Goal: Task Accomplishment & Management: Use online tool/utility

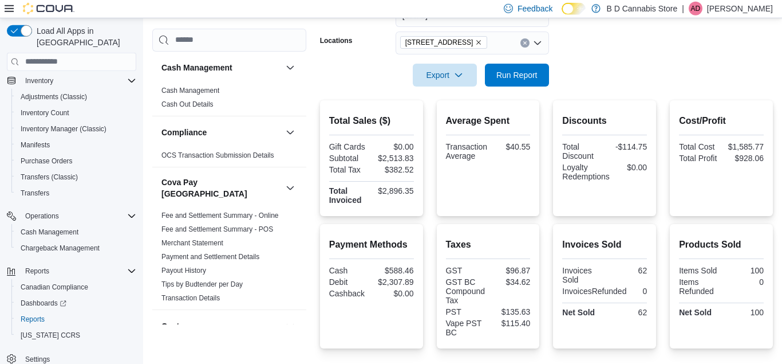
scroll to position [190, 0]
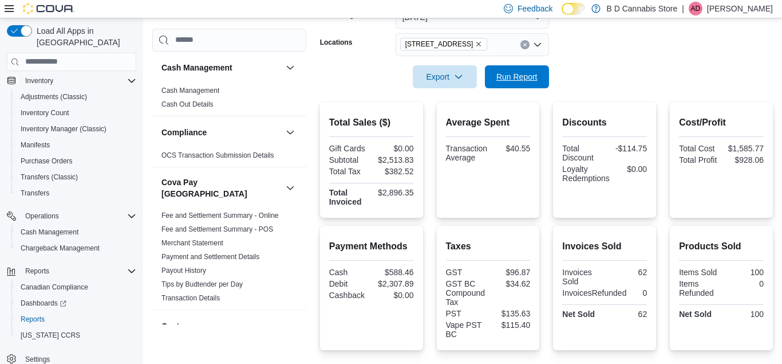
click at [507, 81] on span "Run Report" at bounding box center [516, 76] width 41 height 11
click at [514, 77] on span "Run Report" at bounding box center [516, 75] width 41 height 11
click at [94, 90] on div "Adjustments (Classic)" at bounding box center [76, 97] width 120 height 14
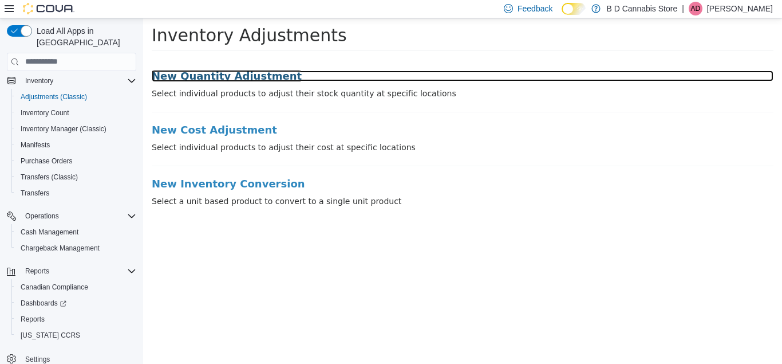
click at [212, 76] on h3 "New Quantity Adjustment" at bounding box center [463, 75] width 622 height 11
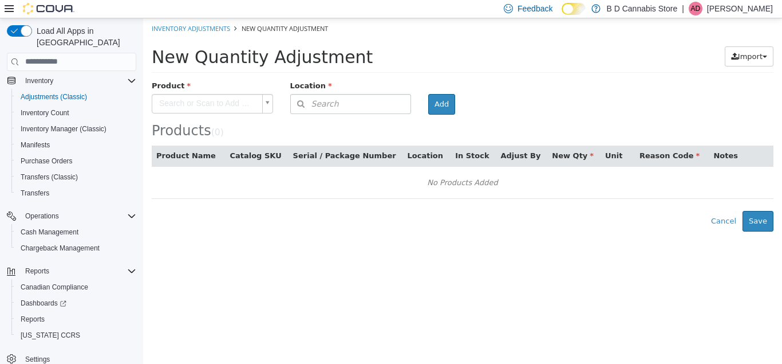
click at [245, 112] on body "× Inventory Adjustments New Quantity Adjustment New Quantity Adjustment Import …" at bounding box center [462, 124] width 639 height 213
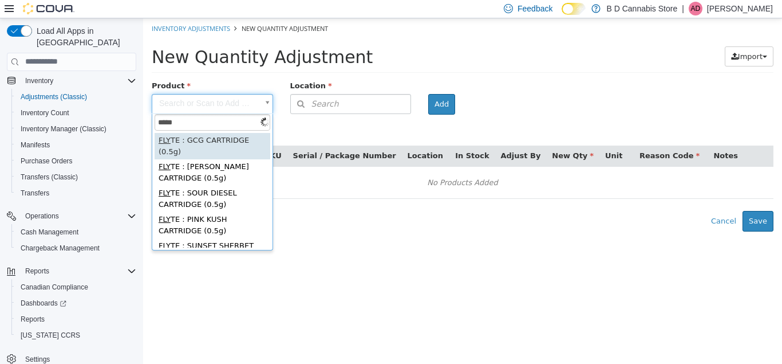
type input "*****"
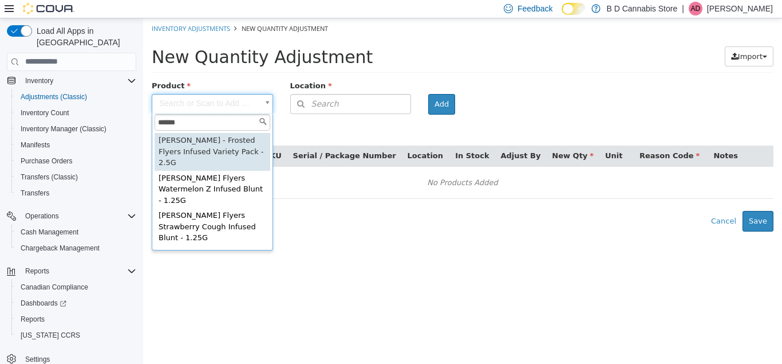
type input "**********"
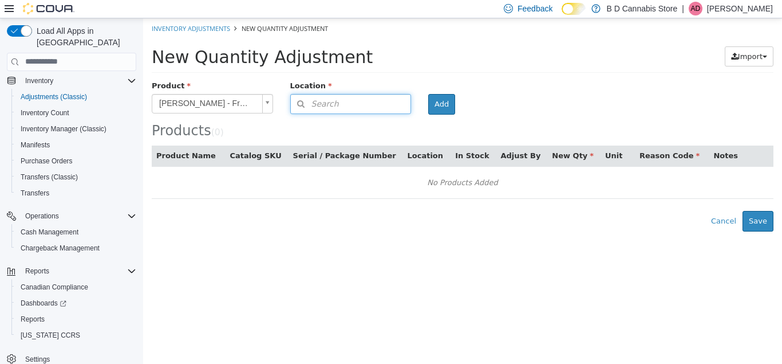
click at [384, 108] on button "Search" at bounding box center [350, 103] width 121 height 20
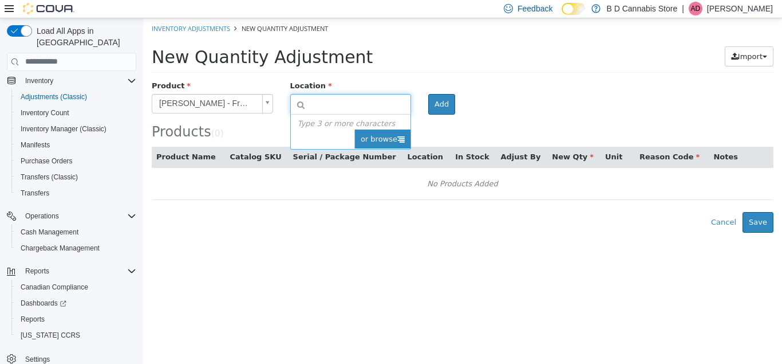
click at [394, 137] on span "or browse" at bounding box center [382, 138] width 56 height 19
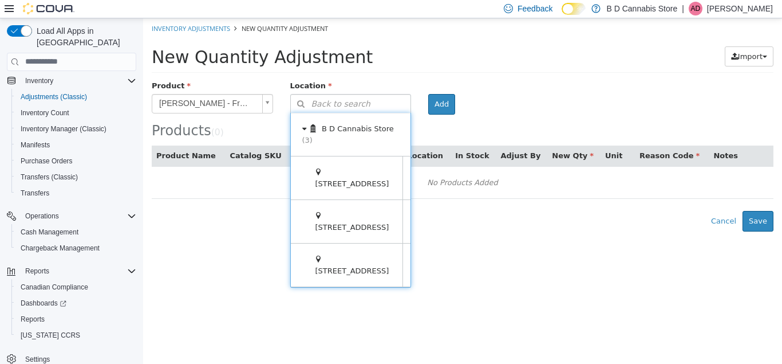
click at [416, 217] on icon at bounding box center [420, 220] width 9 height 11
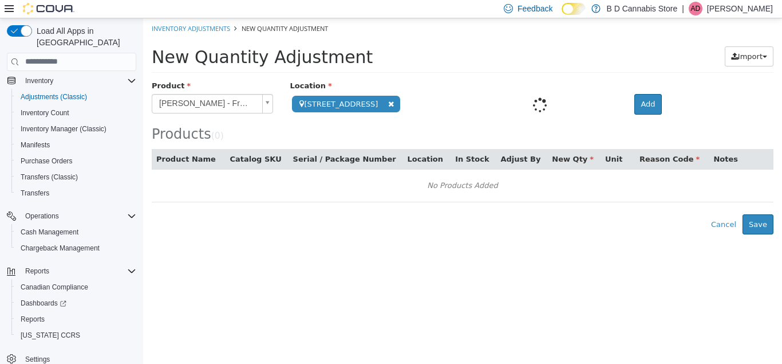
click at [475, 103] on div at bounding box center [539, 105] width 190 height 26
click at [546, 104] on div at bounding box center [539, 105] width 190 height 26
click at [388, 102] on span at bounding box center [391, 103] width 13 height 12
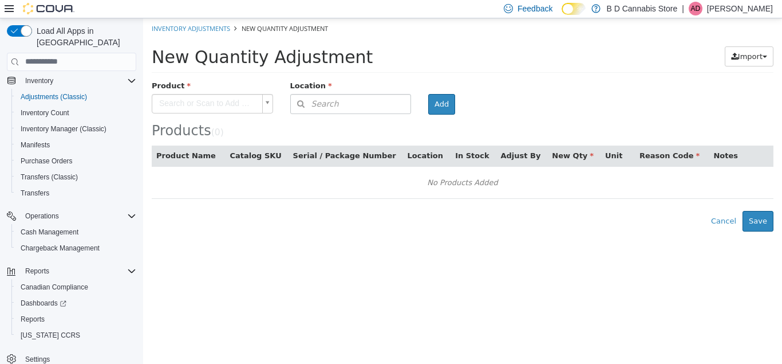
click at [240, 100] on body "× Inventory Adjustments New Quantity Adjustment New Quantity Adjustment Import …" at bounding box center [462, 124] width 639 height 213
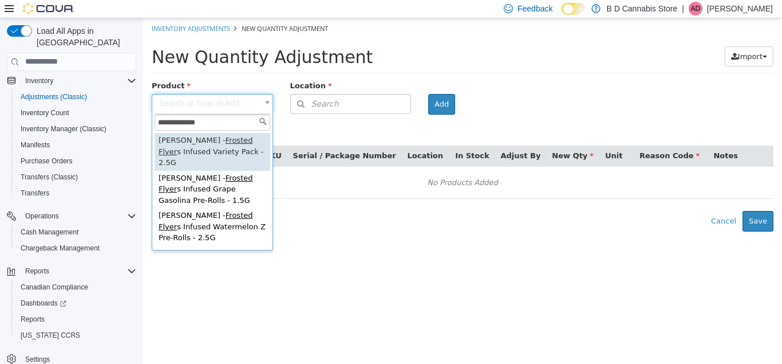
type input "**********"
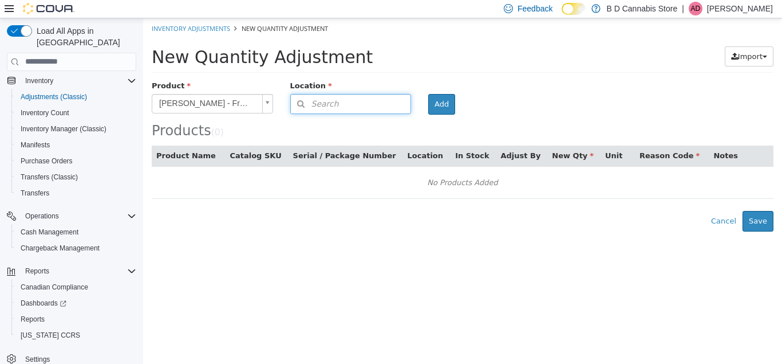
click at [322, 103] on span "Search" at bounding box center [315, 103] width 48 height 12
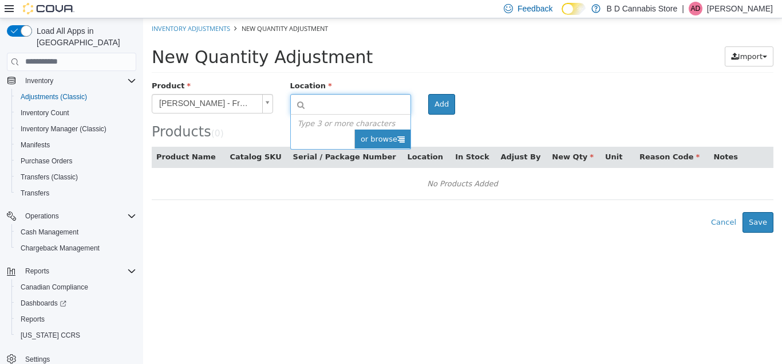
click at [384, 137] on span "or browse" at bounding box center [382, 138] width 56 height 19
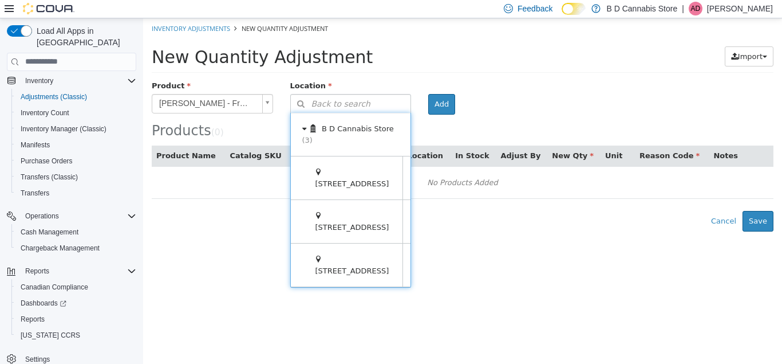
click at [403, 229] on span at bounding box center [420, 220] width 35 height 43
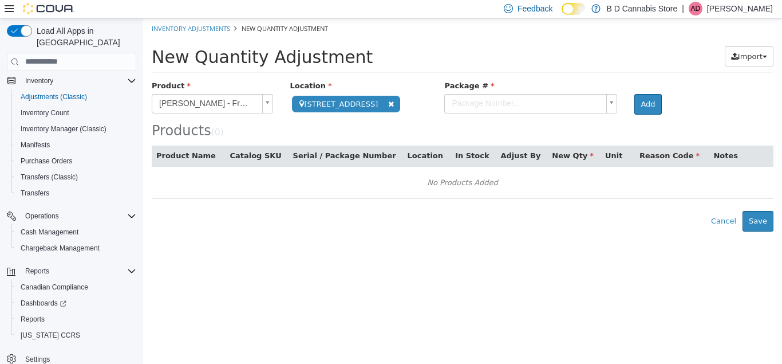
click at [467, 105] on body "**********" at bounding box center [462, 124] width 639 height 213
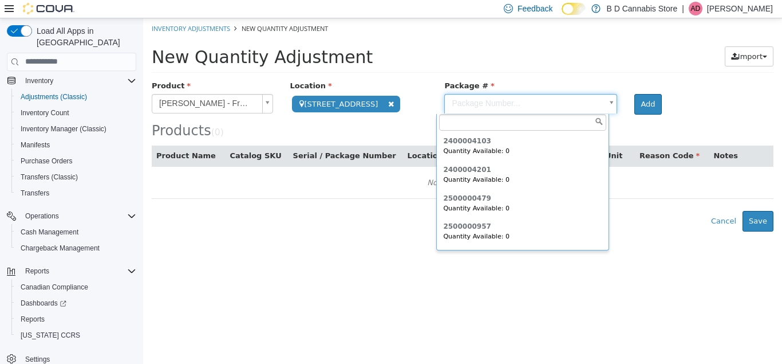
scroll to position [198, 0]
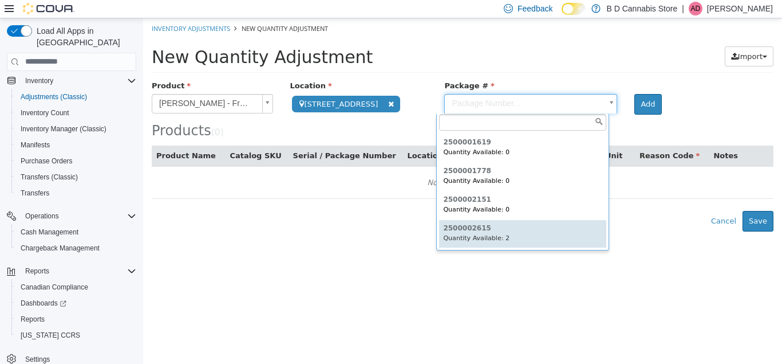
type input "**********"
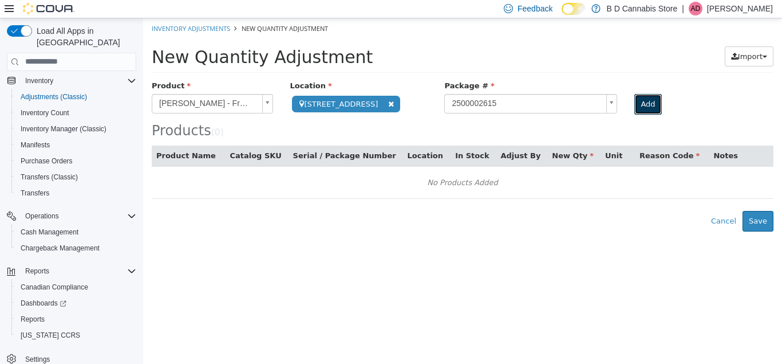
click at [645, 98] on button "Add" at bounding box center [647, 103] width 27 height 21
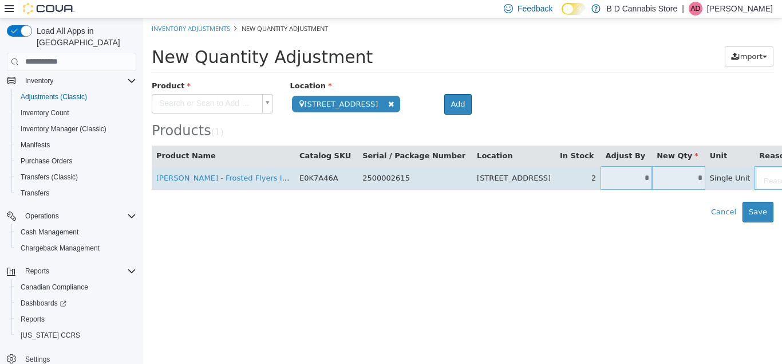
click at [652, 178] on input "*" at bounding box center [678, 177] width 53 height 9
type input "*"
type input "**"
click at [768, 180] on body "**********" at bounding box center [462, 120] width 639 height 204
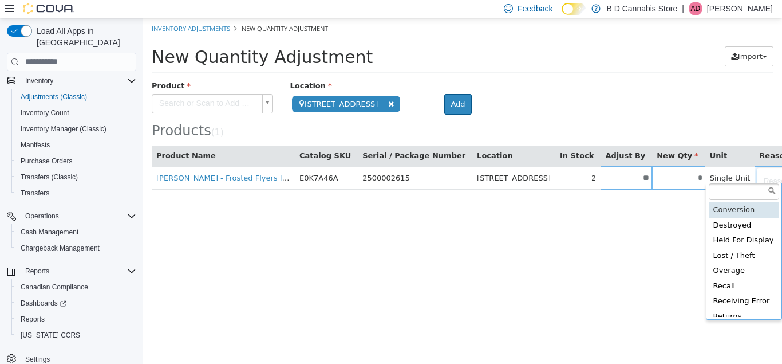
type input "**********"
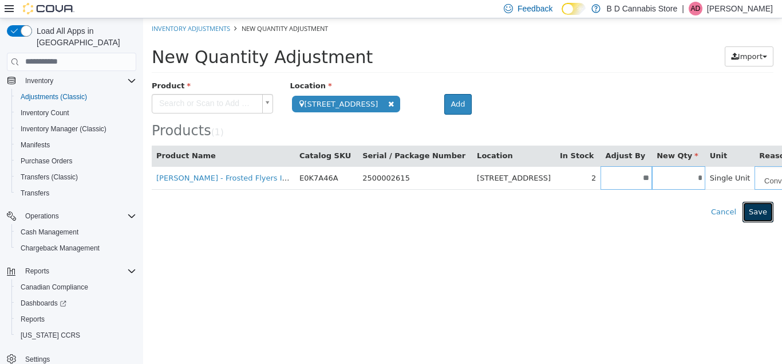
click at [760, 210] on button "Save" at bounding box center [758, 211] width 31 height 21
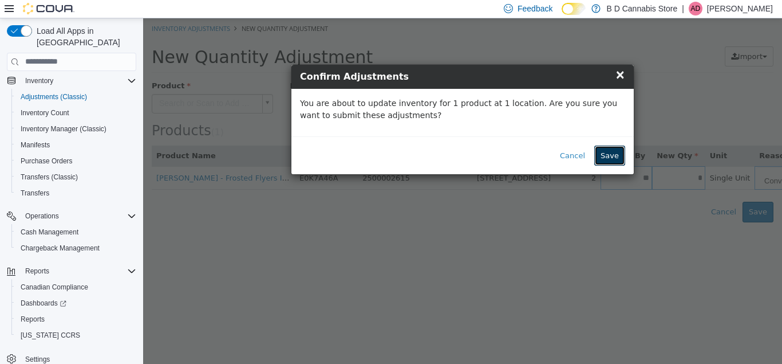
click at [608, 160] on button "Save" at bounding box center [609, 155] width 31 height 21
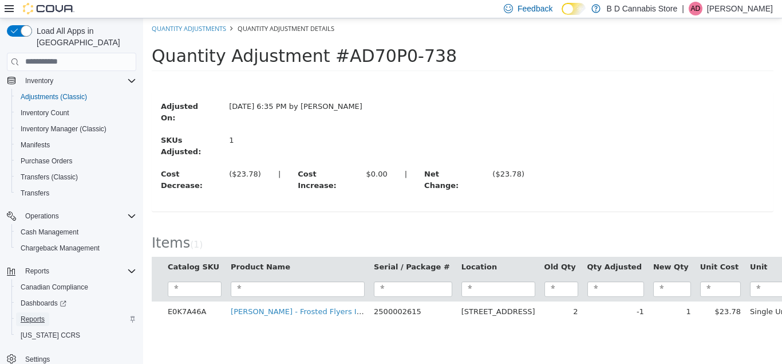
click at [42, 314] on span "Reports" at bounding box center [33, 318] width 24 height 9
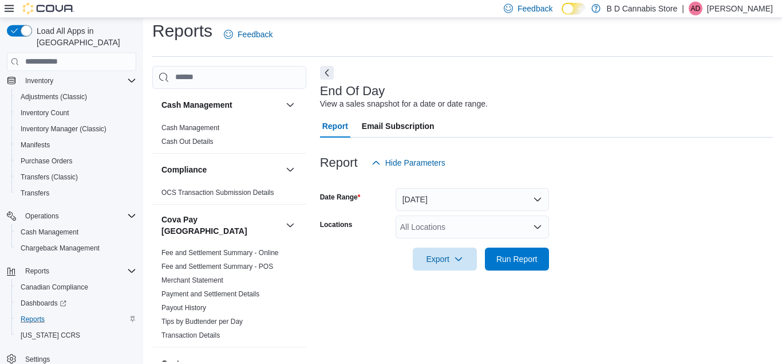
scroll to position [15, 0]
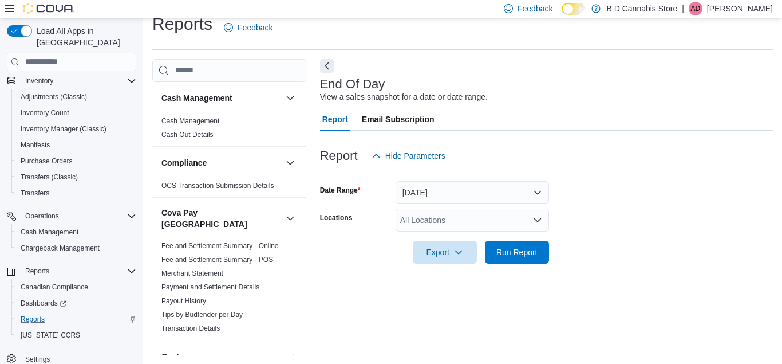
click at [505, 220] on div "All Locations" at bounding box center [472, 219] width 153 height 23
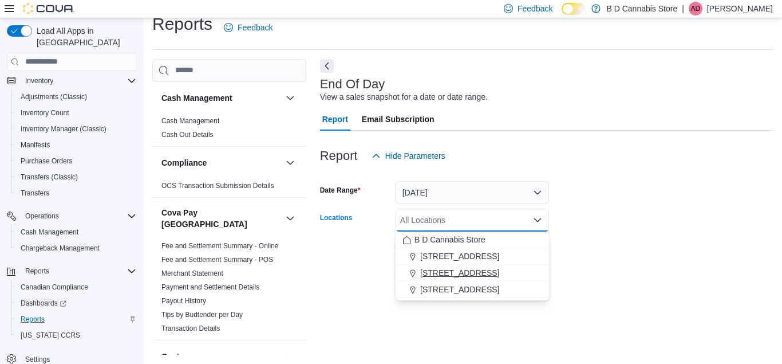
click at [487, 273] on span "[STREET_ADDRESS]" at bounding box center [459, 272] width 79 height 11
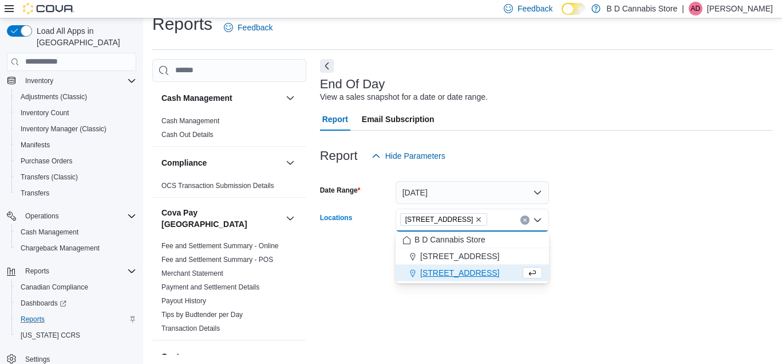
click at [597, 248] on form "Date Range [DATE] Locations [STREET_ADDRESS] Selected. [STREET_ADDRESS]. Press …" at bounding box center [546, 215] width 453 height 96
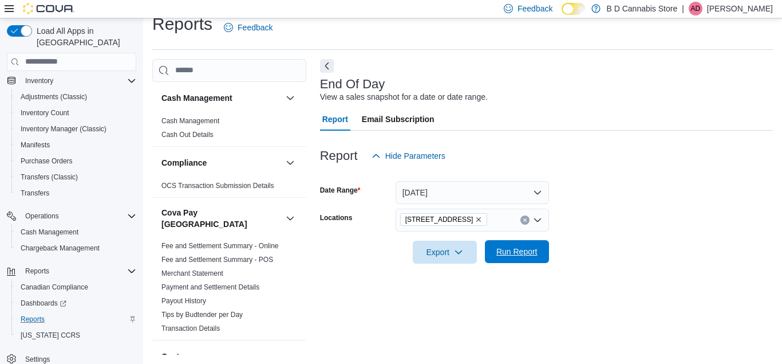
click at [533, 254] on span "Run Report" at bounding box center [516, 251] width 41 height 11
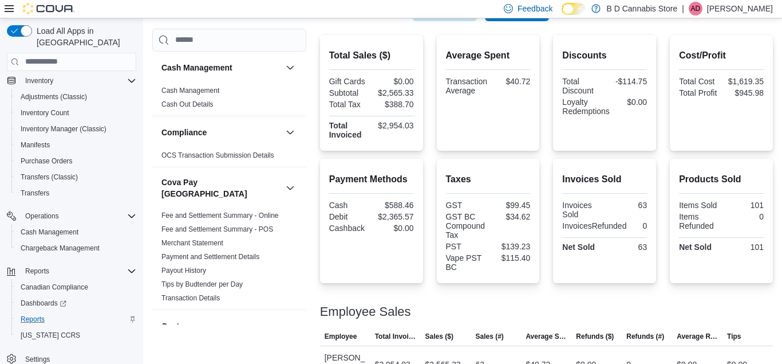
scroll to position [228, 0]
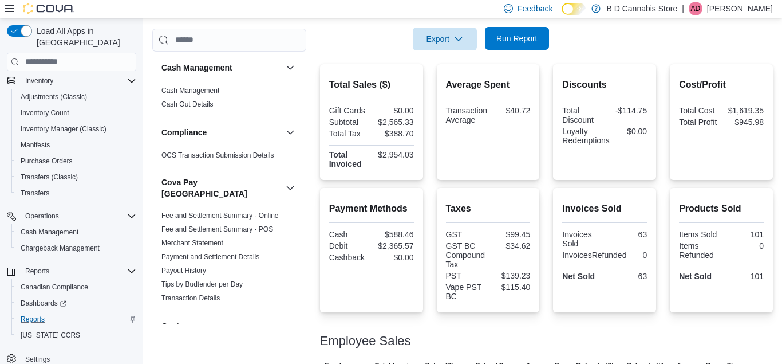
click at [522, 44] on span "Run Report" at bounding box center [517, 38] width 50 height 23
click at [535, 42] on span "Run Report" at bounding box center [516, 38] width 41 height 11
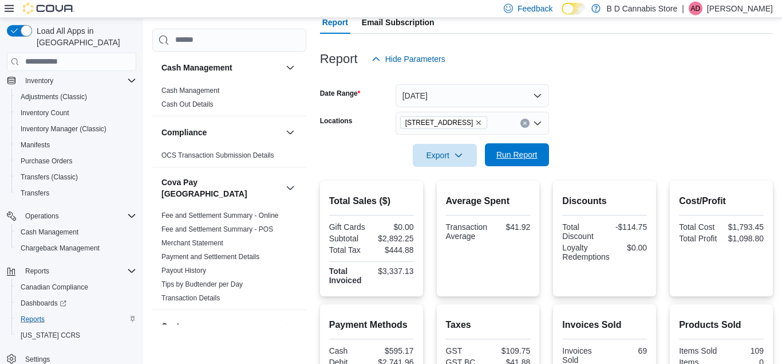
scroll to position [140, 0]
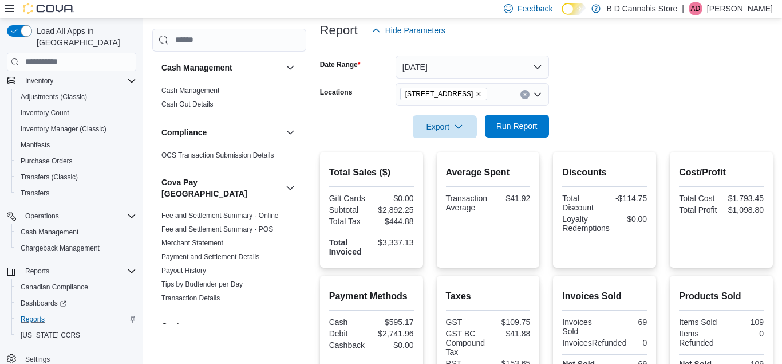
click at [510, 131] on span "Run Report" at bounding box center [516, 125] width 41 height 11
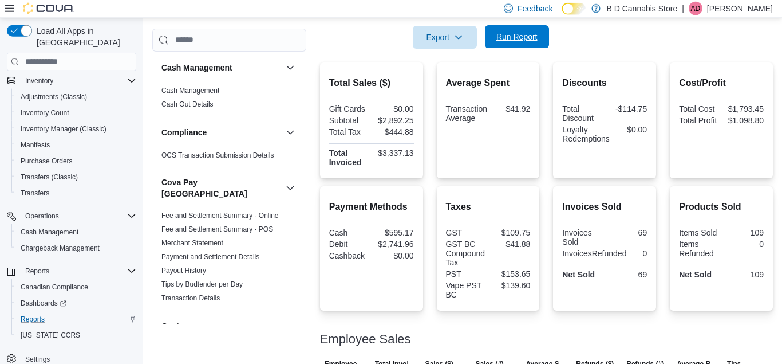
scroll to position [286, 0]
